Goal: Transaction & Acquisition: Obtain resource

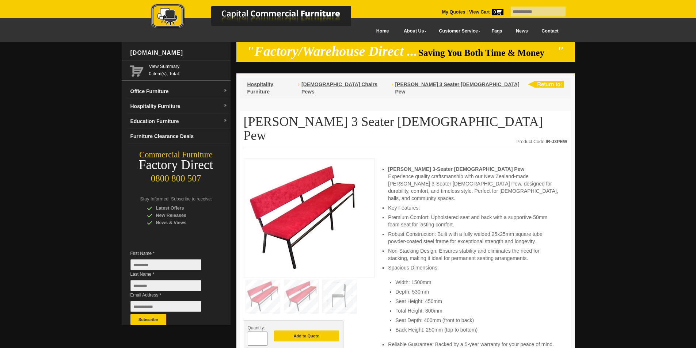
scroll to position [110, 0]
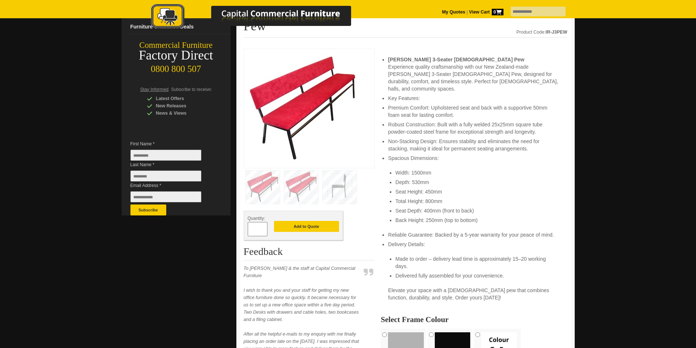
drag, startPoint x: 262, startPoint y: 210, endPoint x: 256, endPoint y: 208, distance: 6.5
click at [256, 222] on input "*" at bounding box center [258, 229] width 20 height 14
click at [265, 222] on input "*" at bounding box center [258, 229] width 20 height 14
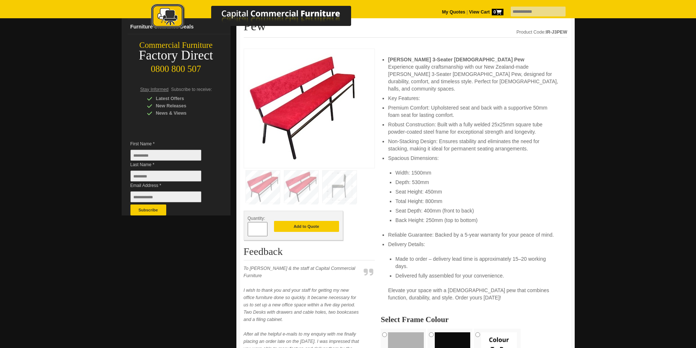
click at [265, 222] on input "*" at bounding box center [258, 229] width 20 height 14
click at [265, 222] on input "**" at bounding box center [258, 229] width 20 height 14
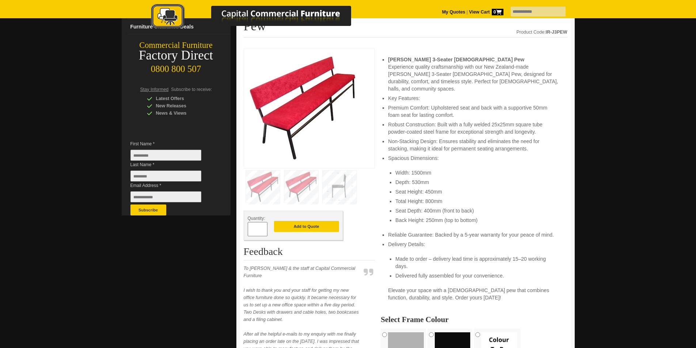
click at [265, 222] on input "**" at bounding box center [258, 229] width 20 height 14
click at [264, 229] on span at bounding box center [263, 232] width 3 height 7
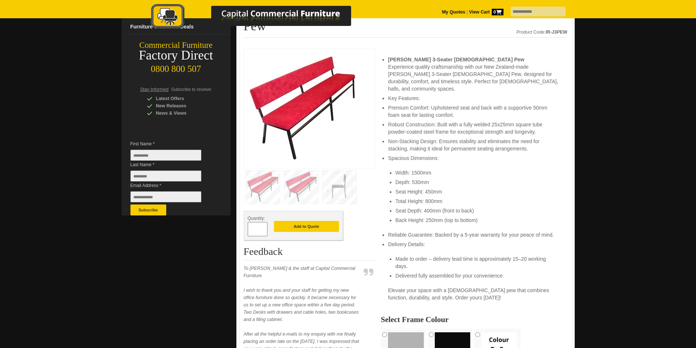
click at [264, 229] on span at bounding box center [263, 232] width 3 height 7
type input "**"
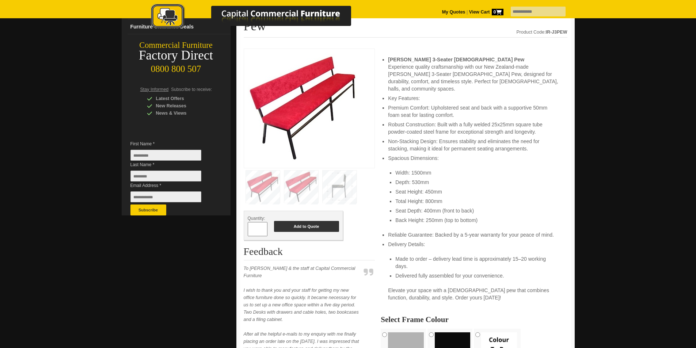
click at [279, 221] on button "Add to Quote" at bounding box center [306, 226] width 65 height 11
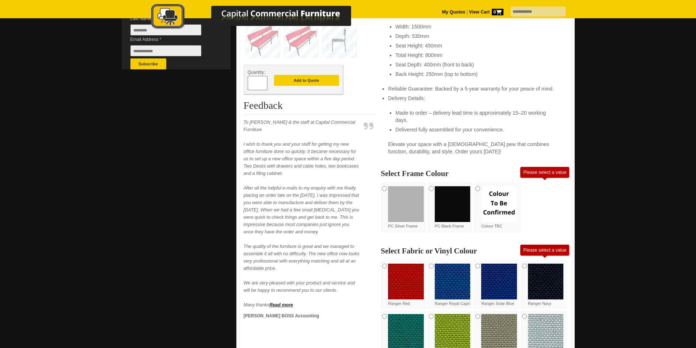
scroll to position [329, 0]
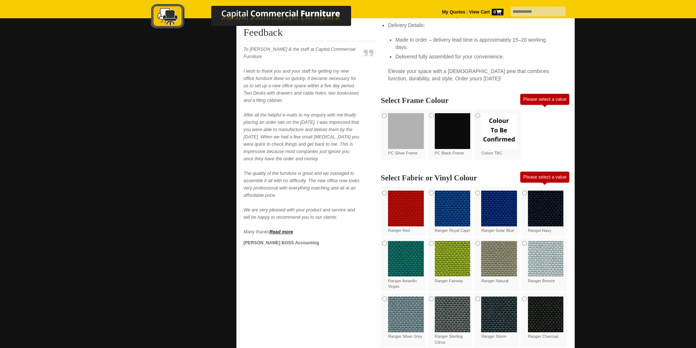
click at [432, 110] on div "PC Black Frame" at bounding box center [450, 135] width 47 height 50
click at [434, 110] on div "PC Black Frame" at bounding box center [450, 135] width 47 height 50
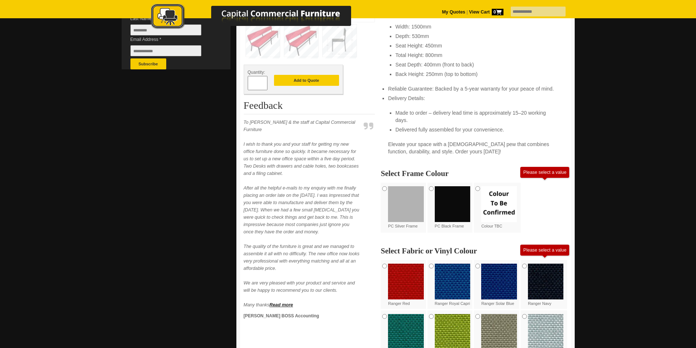
scroll to position [146, 0]
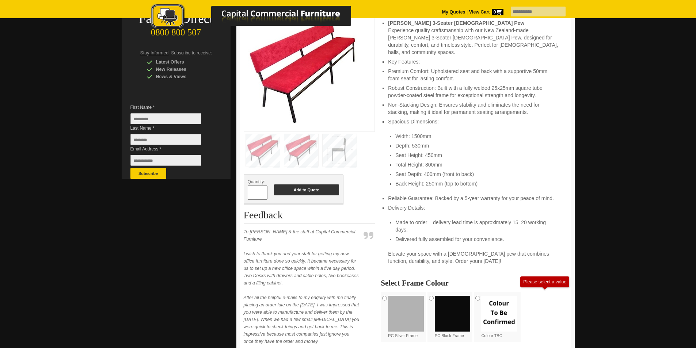
click at [317, 184] on button "Add to Quote" at bounding box center [306, 189] width 65 height 11
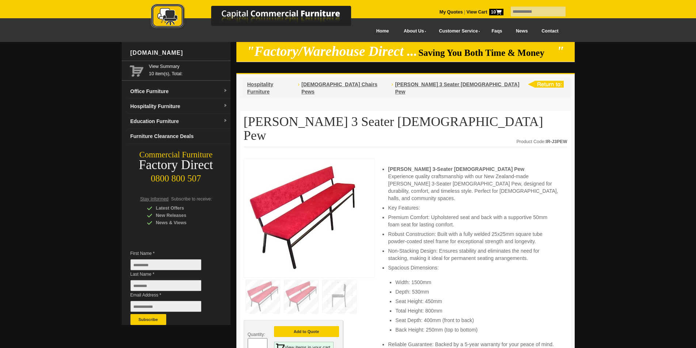
click at [489, 10] on span "10" at bounding box center [496, 12] width 14 height 7
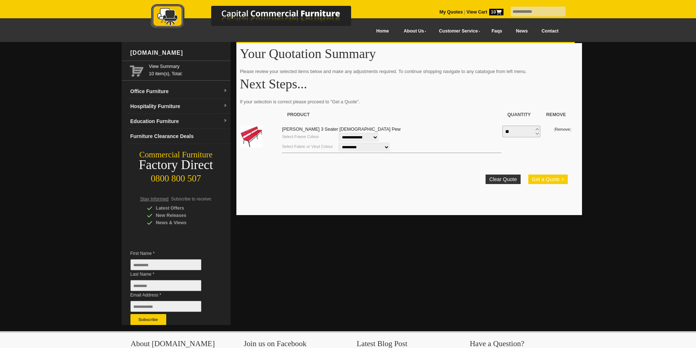
click at [551, 180] on button "Get a Quote >" at bounding box center [547, 179] width 39 height 9
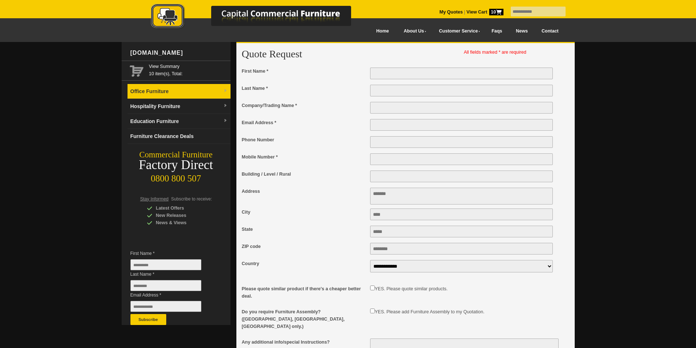
click at [156, 87] on link "Office Furniture" at bounding box center [179, 91] width 103 height 15
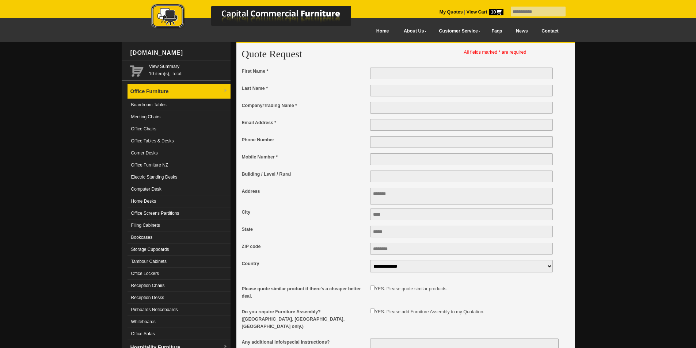
click at [156, 87] on link "Office Furniture" at bounding box center [179, 91] width 103 height 15
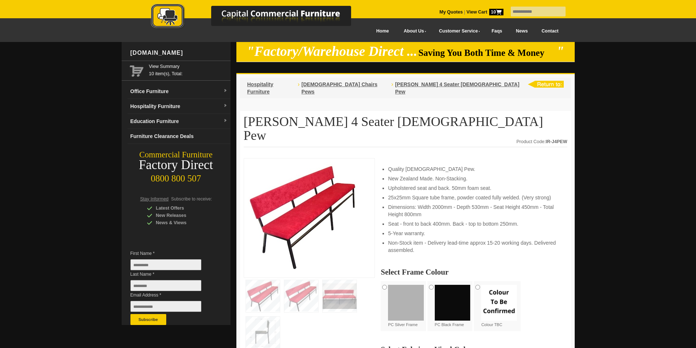
scroll to position [73, 0]
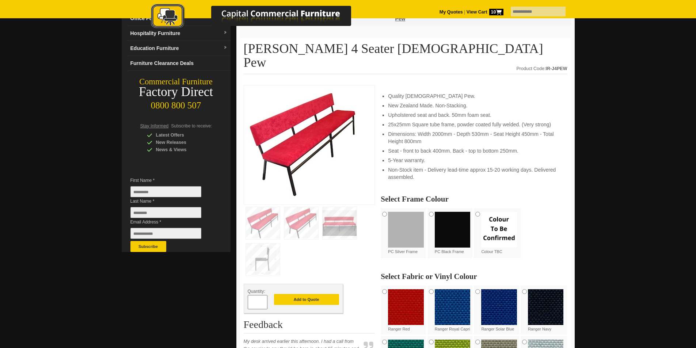
click at [328, 207] on img at bounding box center [340, 223] width 34 height 32
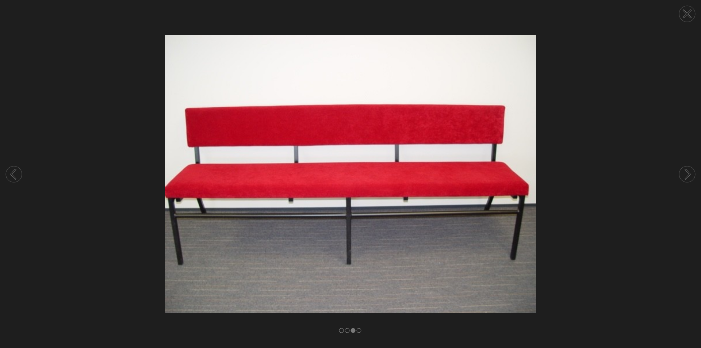
click at [686, 17] on circle at bounding box center [688, 14] width 16 height 16
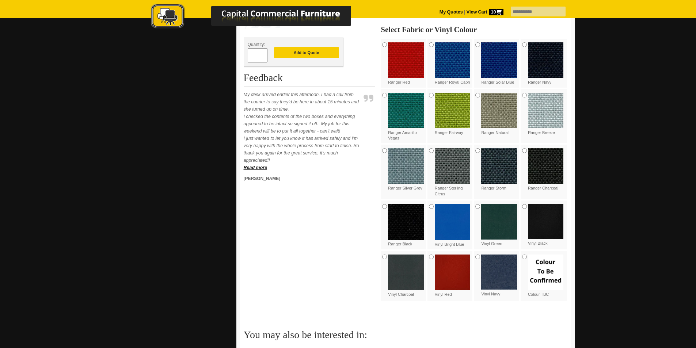
scroll to position [101, 0]
